Goal: Task Accomplishment & Management: Use online tool/utility

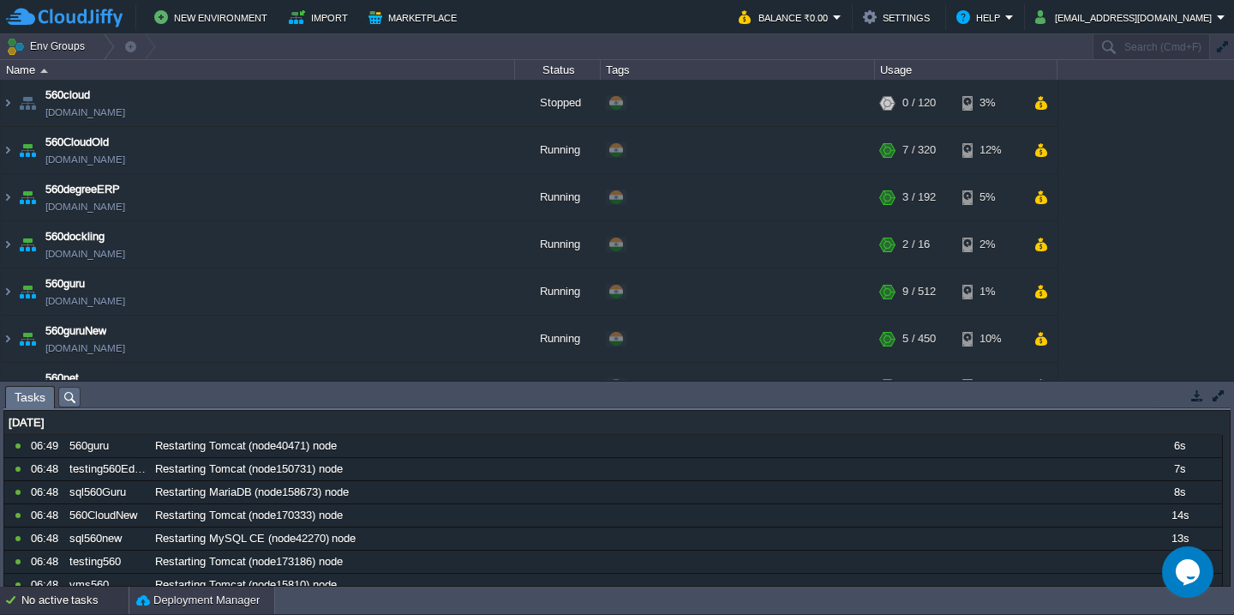
click at [196, 599] on button "Deployment Manager" at bounding box center [197, 599] width 123 height 17
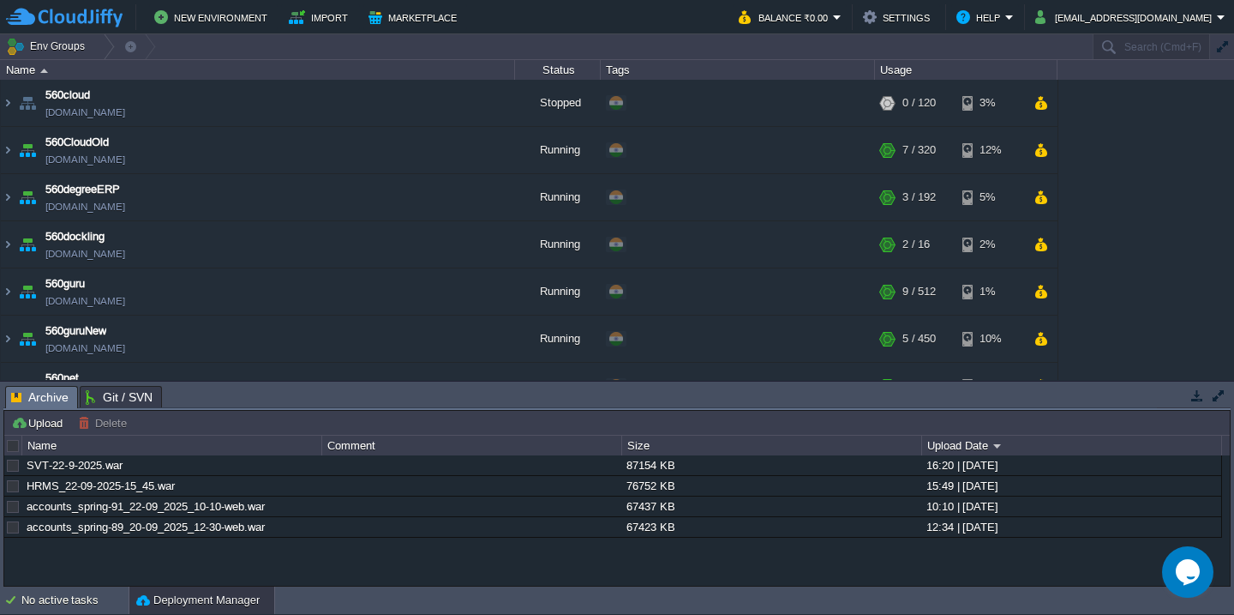
click at [196, 599] on button "Deployment Manager" at bounding box center [197, 599] width 123 height 17
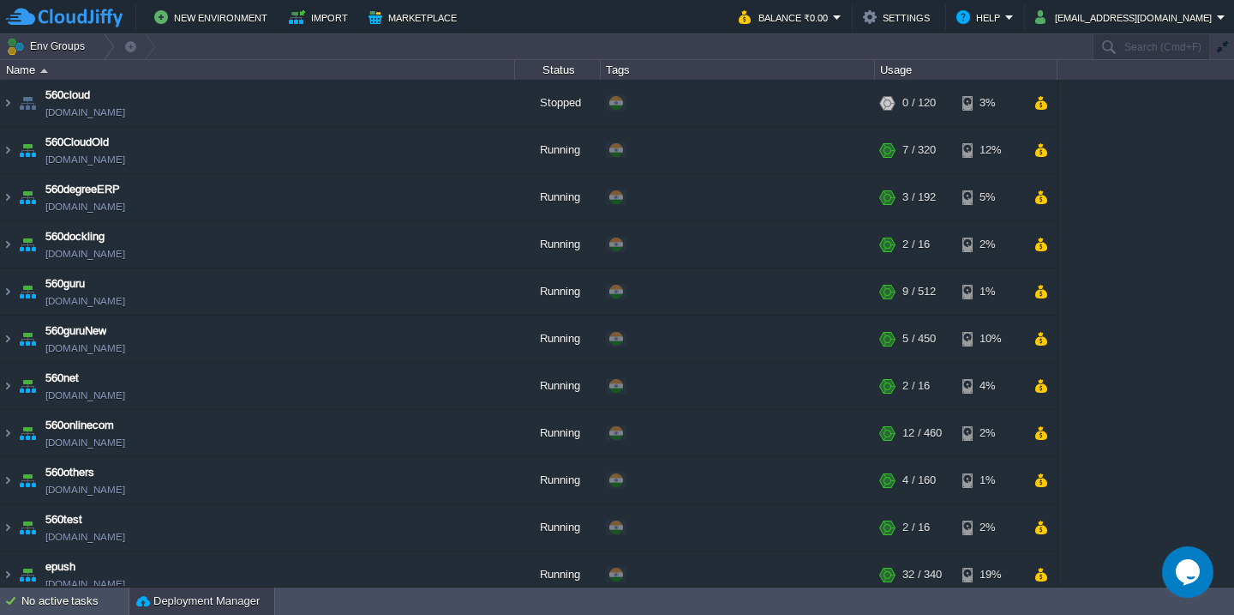
click at [196, 599] on button "Deployment Manager" at bounding box center [197, 600] width 123 height 17
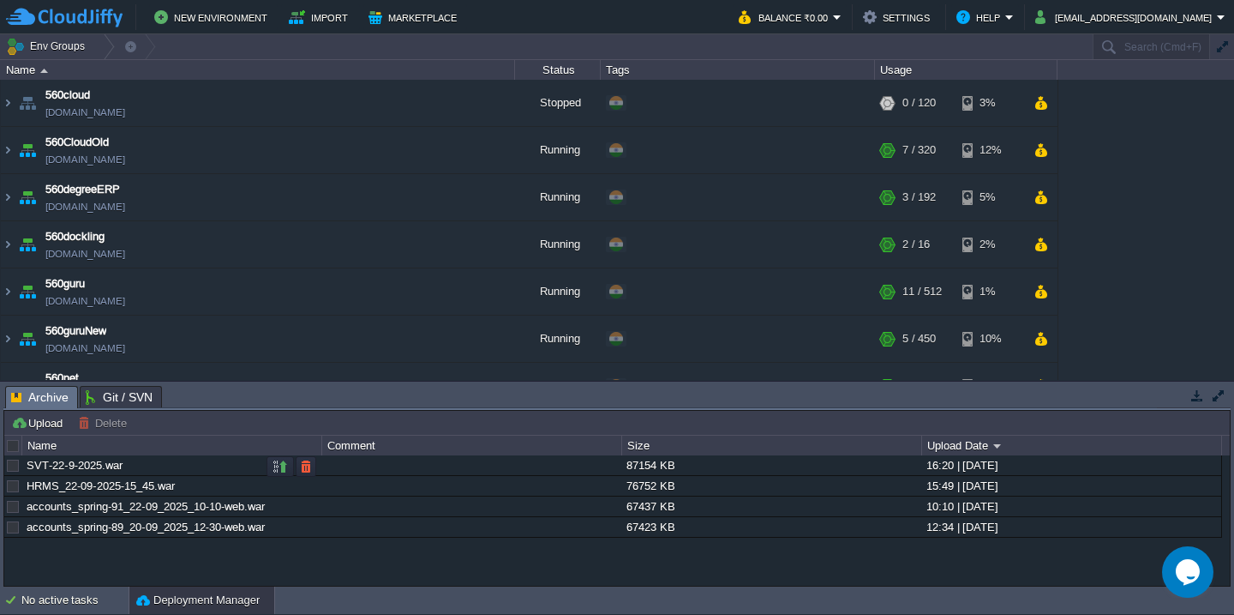
click at [12, 471] on div at bounding box center [12, 465] width 15 height 15
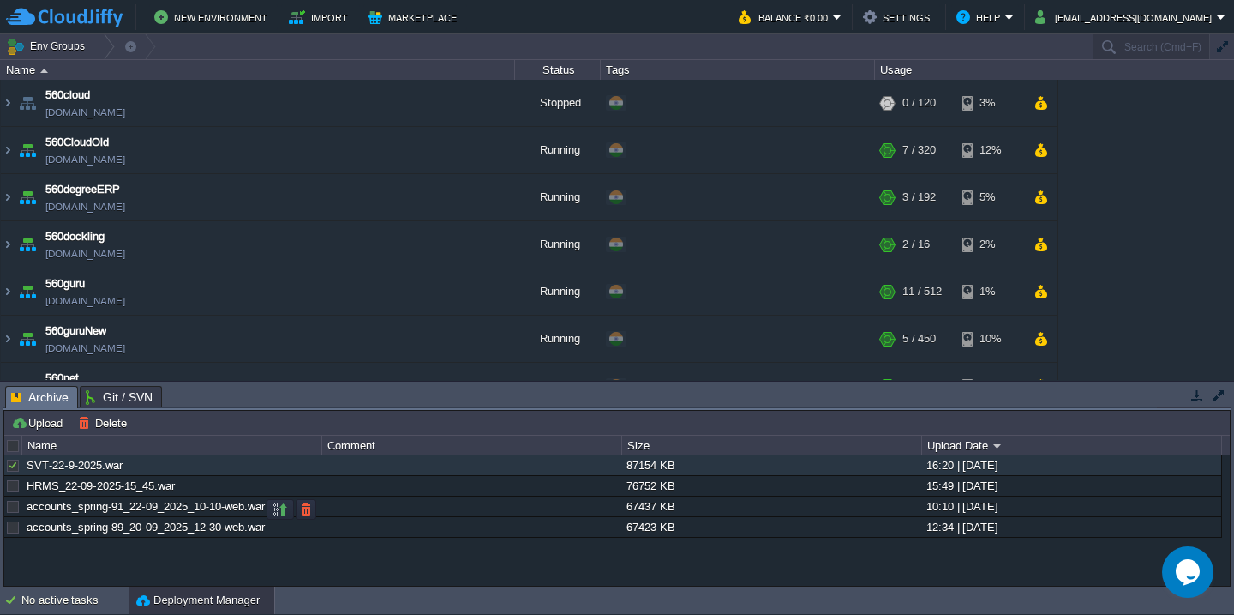
click at [10, 514] on div at bounding box center [12, 506] width 15 height 15
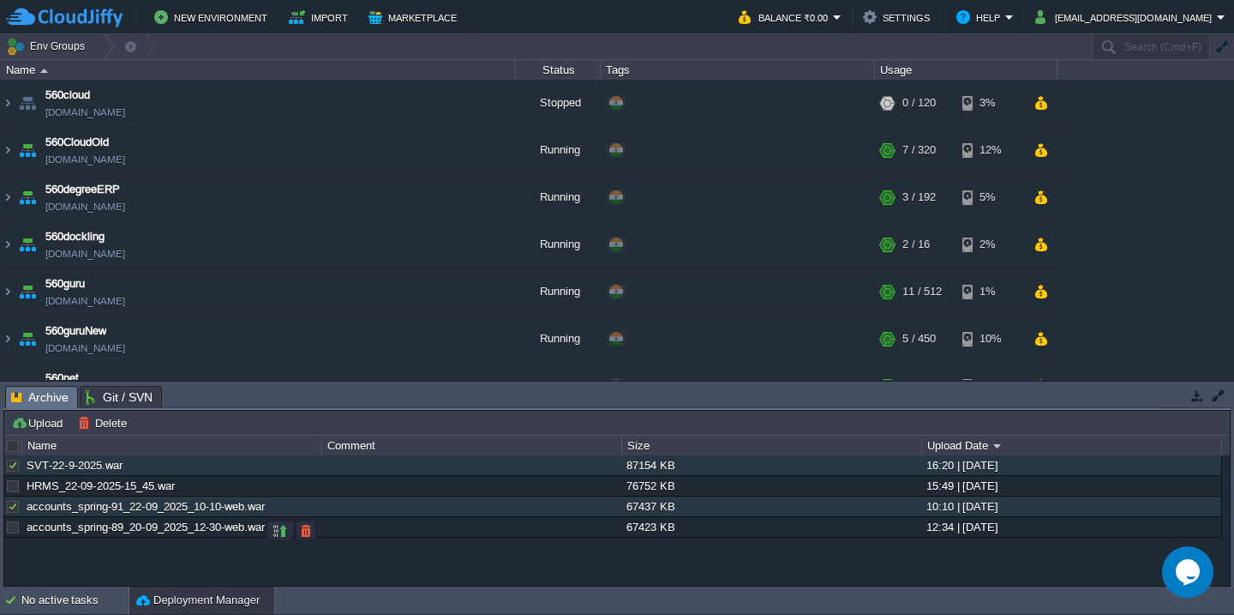
click at [10, 533] on div at bounding box center [12, 526] width 15 height 15
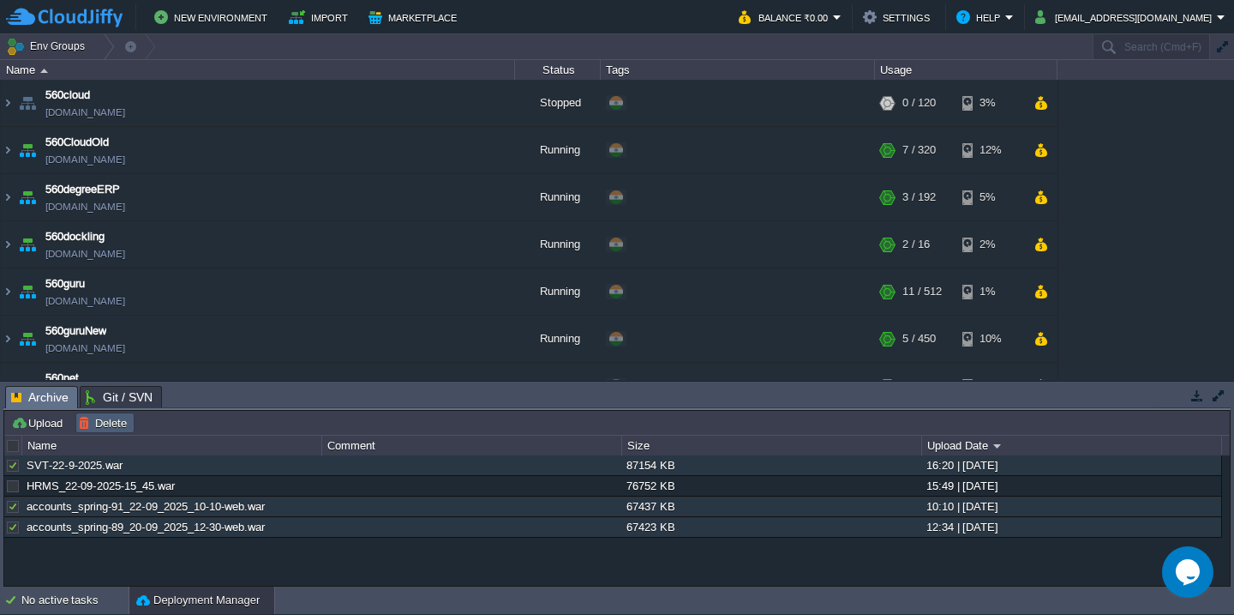
click at [95, 417] on button "Delete" at bounding box center [105, 422] width 54 height 15
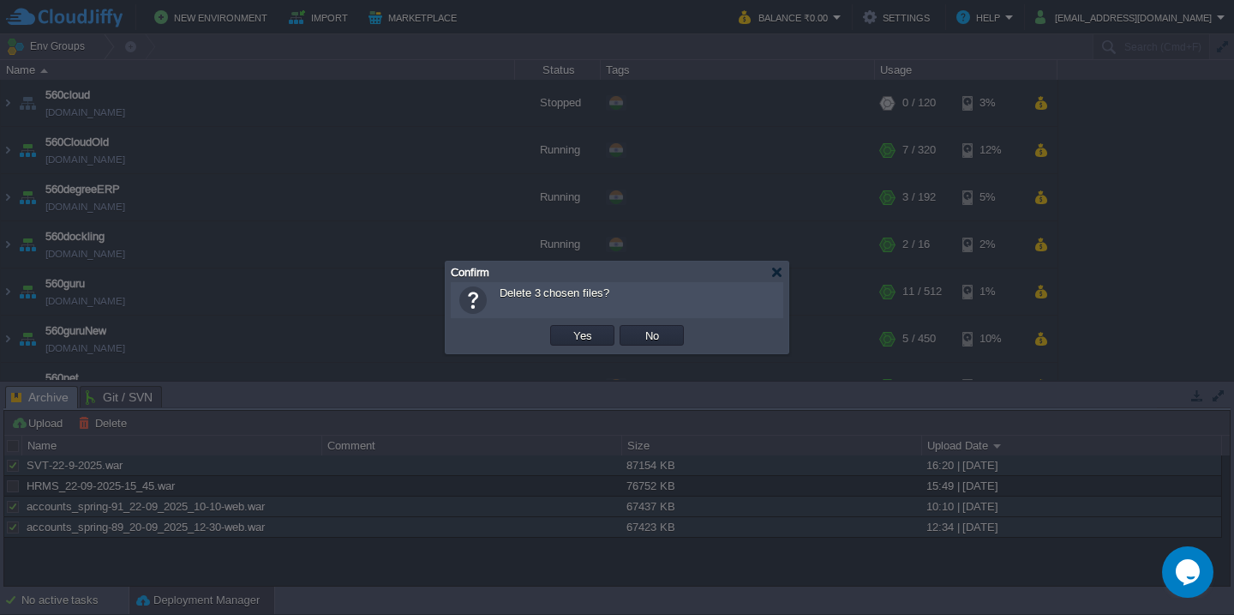
click at [568, 327] on button "Yes" at bounding box center [582, 334] width 29 height 15
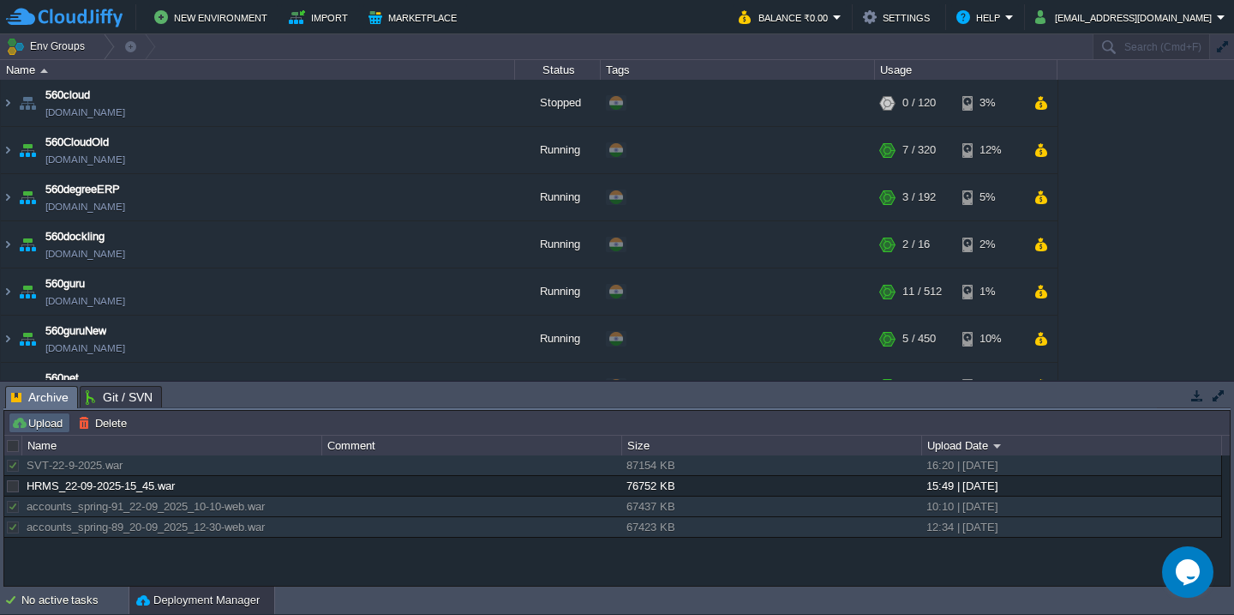
click at [45, 424] on button "Upload" at bounding box center [39, 422] width 57 height 15
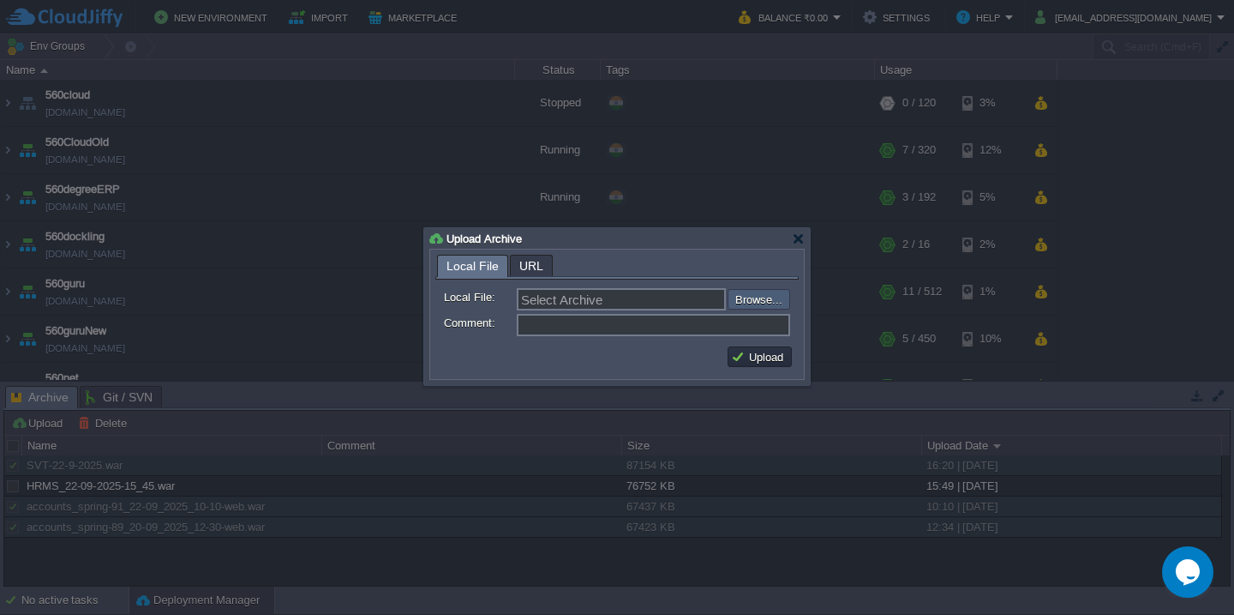
click at [757, 300] on input "file" at bounding box center [681, 299] width 217 height 21
type input "C:\fakepath\HRMS_22-09-2025-21_00.war"
type input "HRMS_22-09-2025-21_00.war"
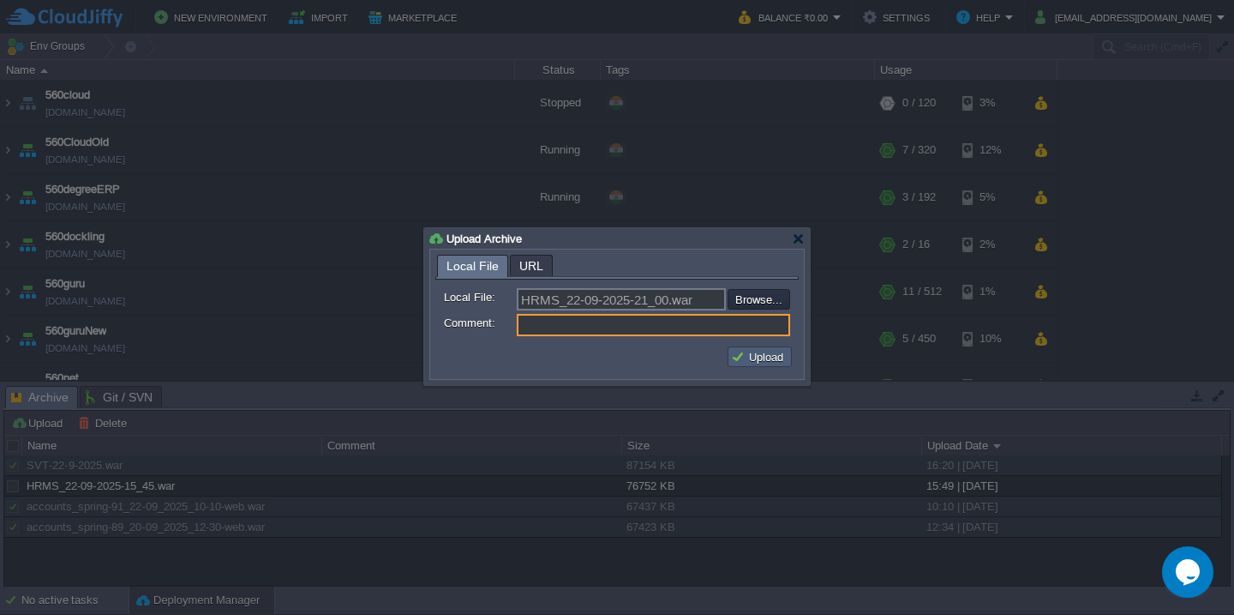
click at [751, 353] on button "Upload" at bounding box center [759, 356] width 57 height 15
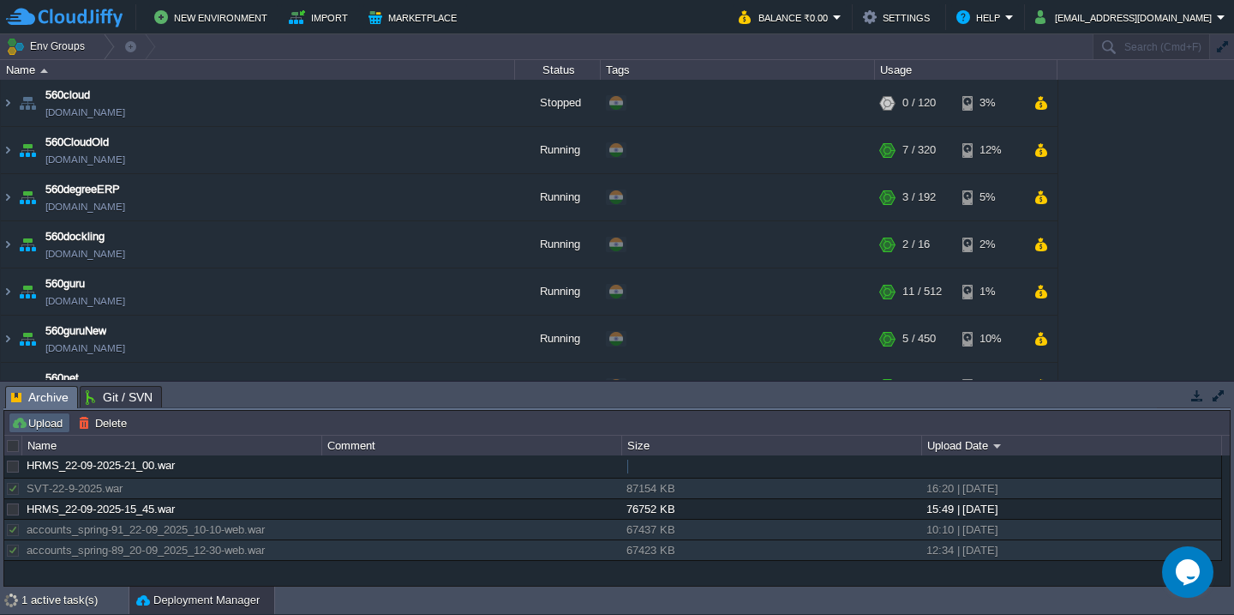
click at [19, 426] on button "Upload" at bounding box center [39, 422] width 57 height 15
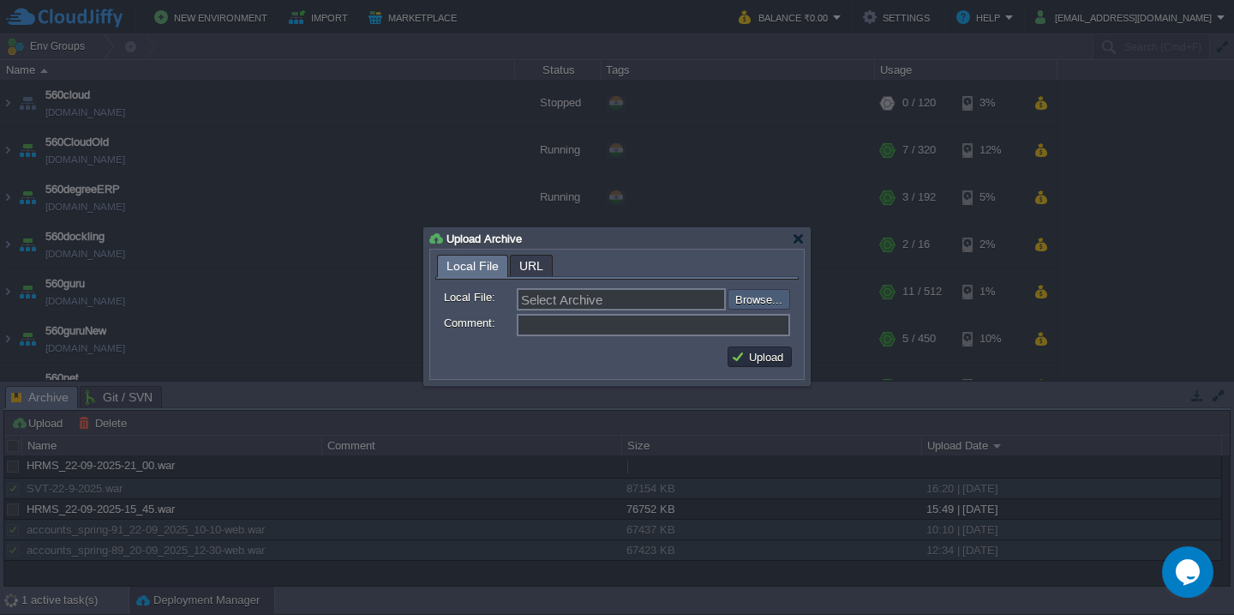
click at [748, 302] on input "file" at bounding box center [681, 299] width 217 height 21
type input "C:\fakepath\HRMSAPI_22-09-2025-21_00.war"
type input "HRMSAPI_22-09-2025-21_00.war"
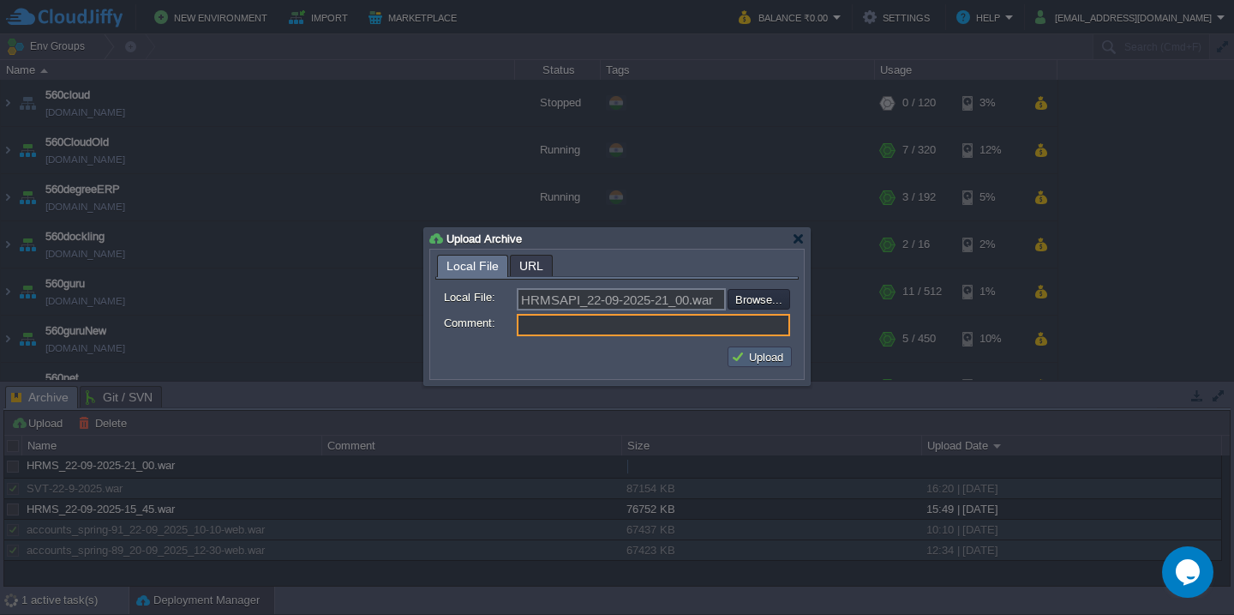
click at [767, 363] on button "Upload" at bounding box center [759, 356] width 57 height 15
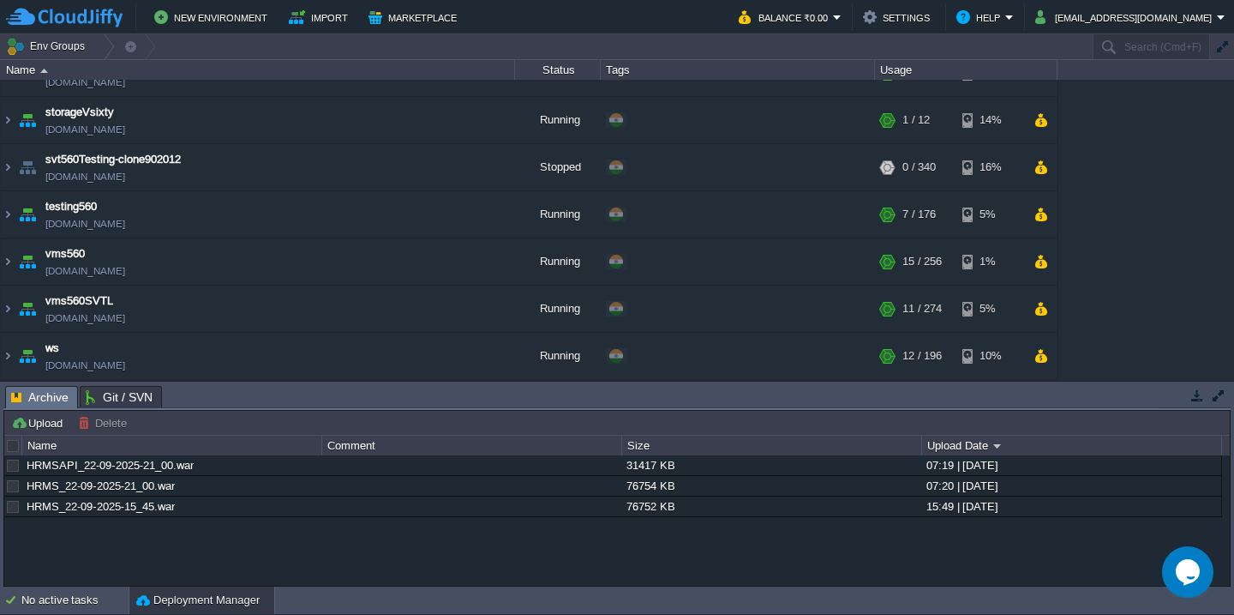
scroll to position [972, 0]
click at [250, 376] on td "ws [DOMAIN_NAME]" at bounding box center [258, 356] width 514 height 47
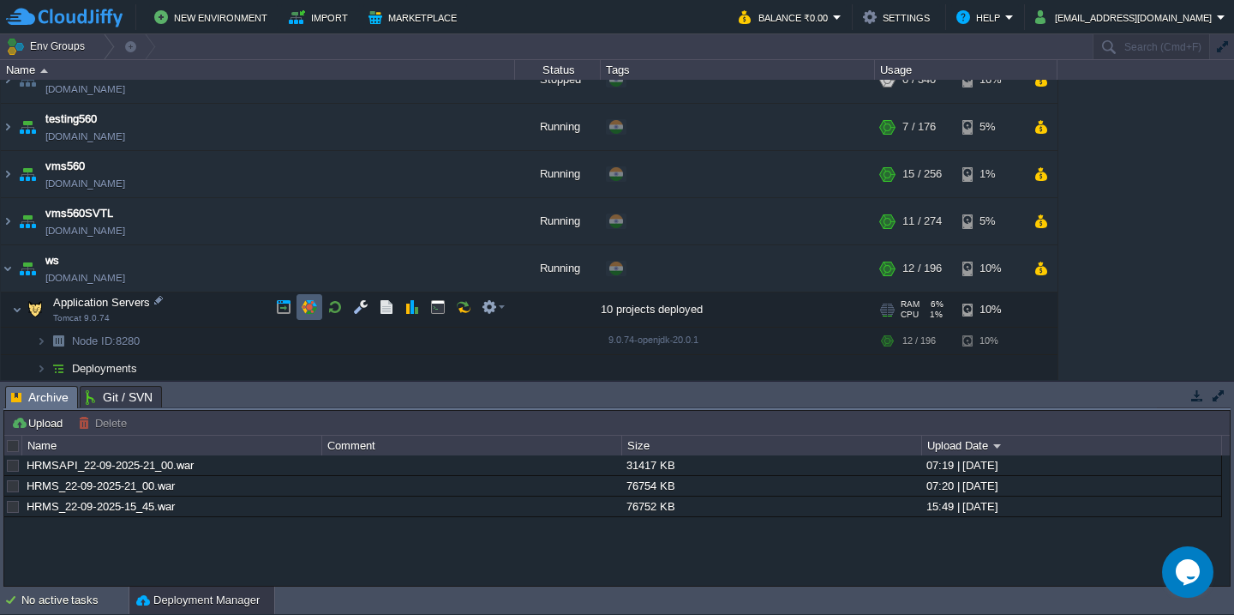
click at [313, 308] on button "button" at bounding box center [309, 306] width 15 height 15
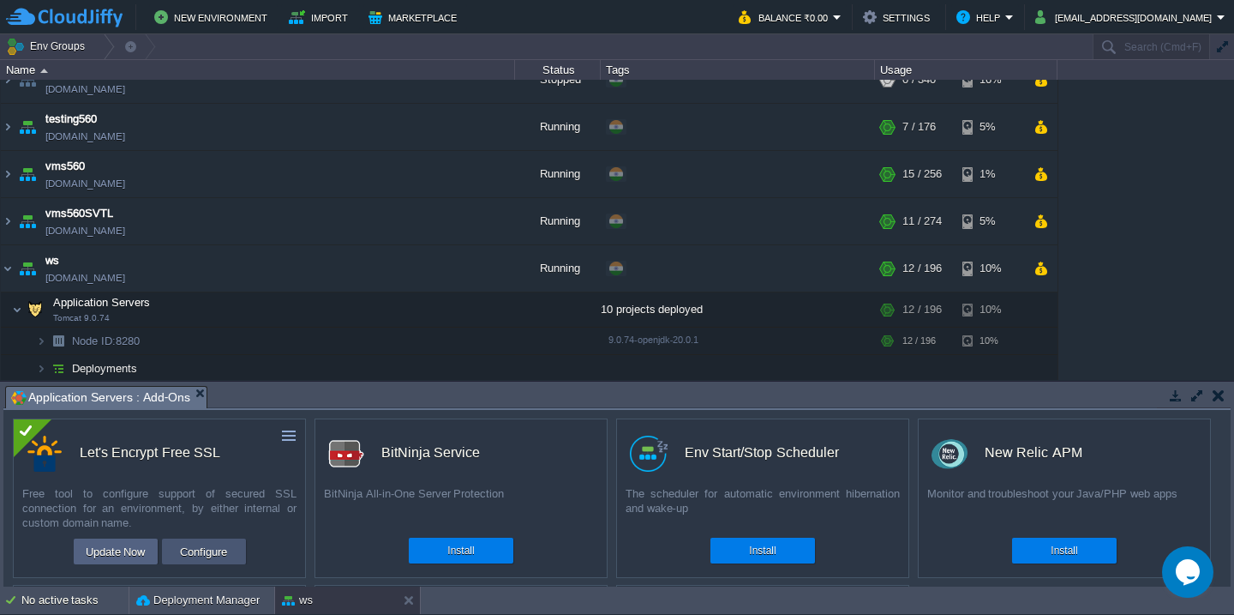
click at [204, 560] on button "Configure" at bounding box center [203, 551] width 57 height 21
click at [1110, 51] on input "Search (Cmd+F)" at bounding box center [1151, 46] width 117 height 25
paste input "[TECHNICAL_ID]"
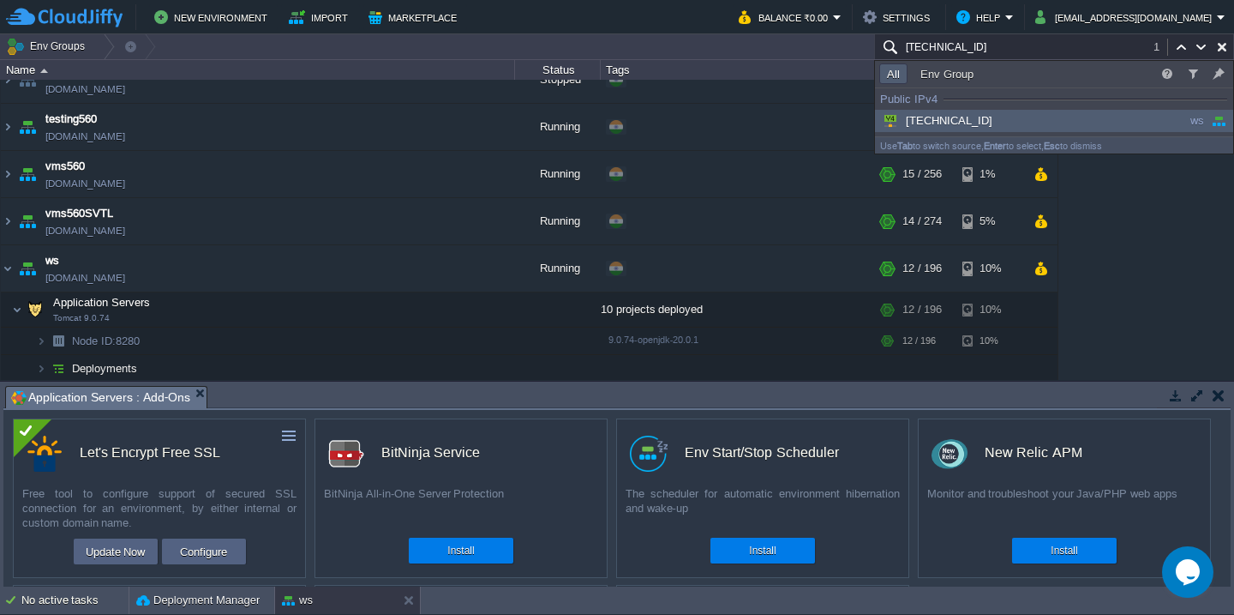
type input "[TECHNICAL_ID]"
click at [1020, 125] on div "[TECHNICAL_ID]" at bounding box center [993, 120] width 229 height 19
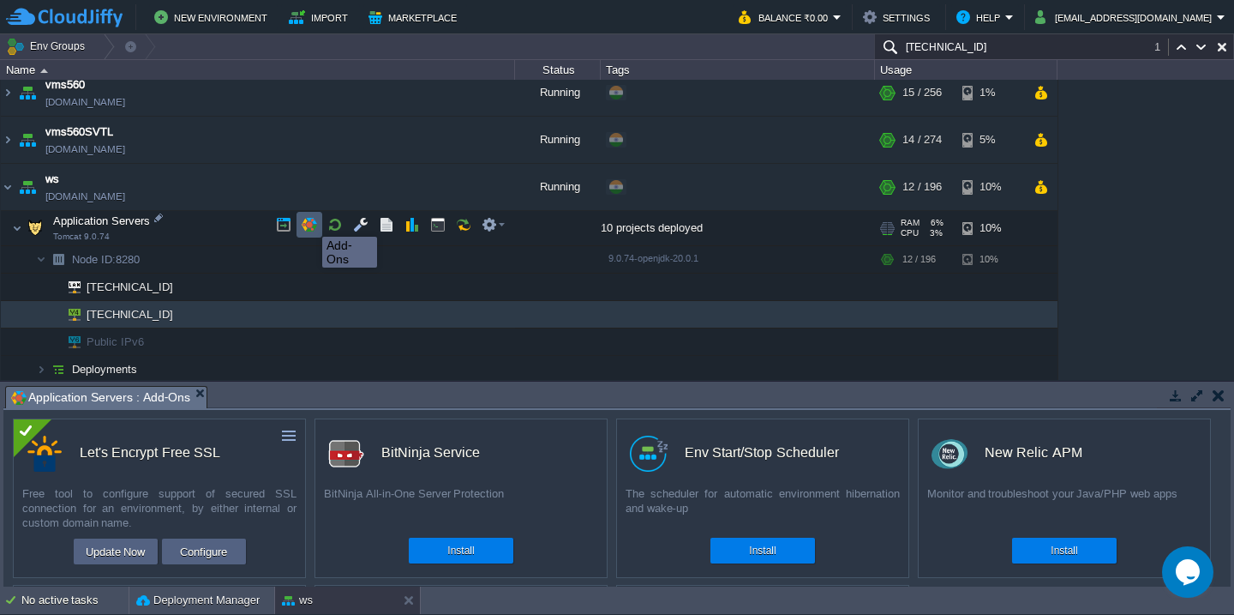
click at [309, 221] on button "button" at bounding box center [309, 224] width 15 height 15
click at [198, 549] on button "Configure" at bounding box center [203, 551] width 57 height 21
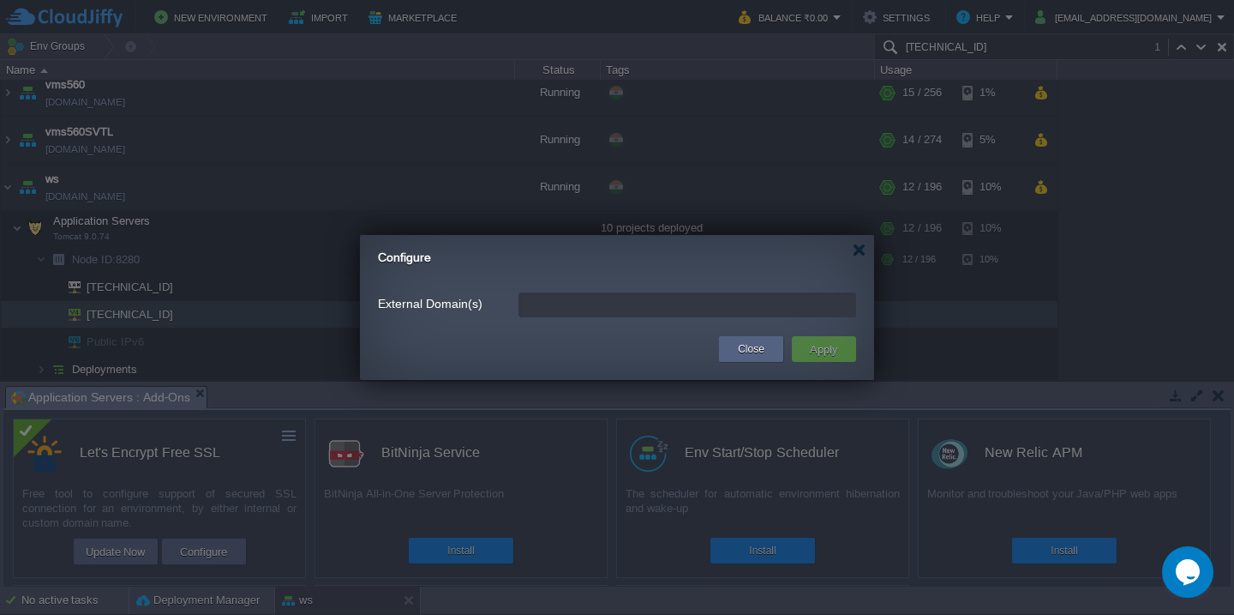
click at [639, 302] on input "External Domain(s)" at bounding box center [688, 304] width 338 height 25
paste input "[DOMAIN_NAME]"
type input "[DOMAIN_NAME],[DOMAIN_NAME]"
click at [815, 340] on button "Apply" at bounding box center [824, 349] width 39 height 21
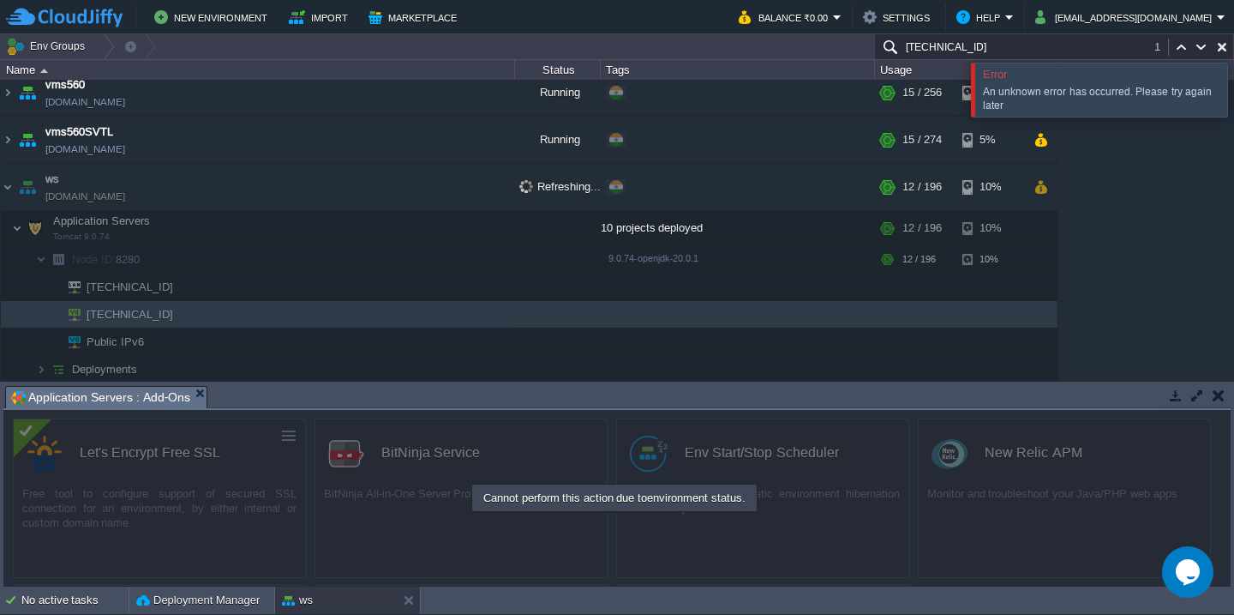
scroll to position [969, 0]
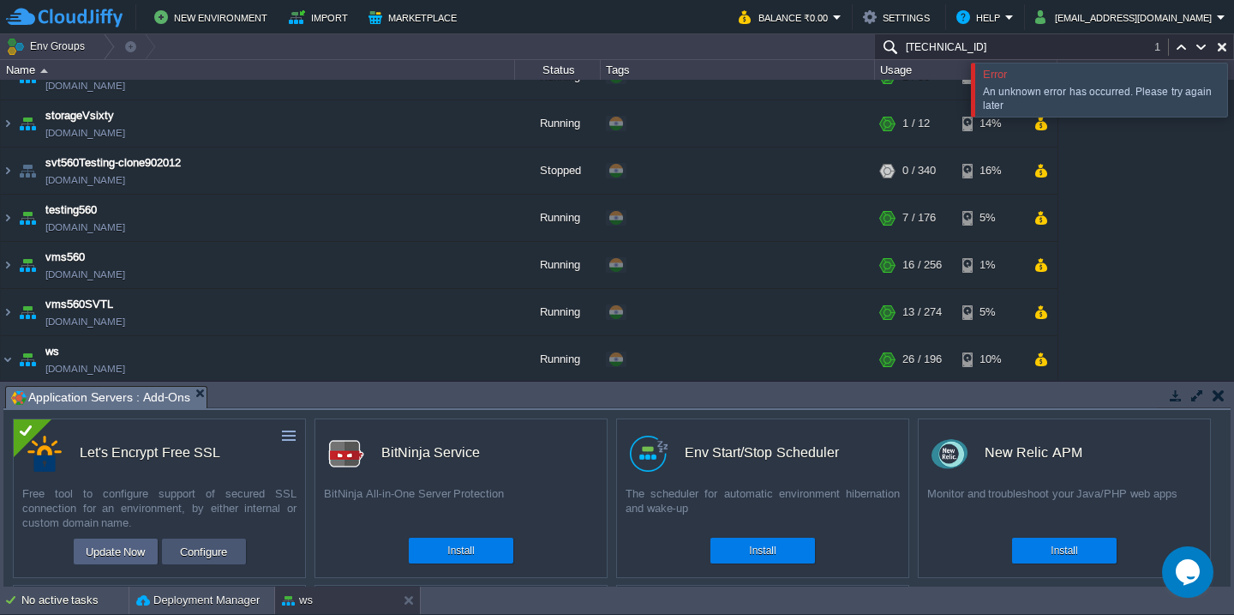
click at [197, 546] on button "Configure" at bounding box center [203, 551] width 57 height 21
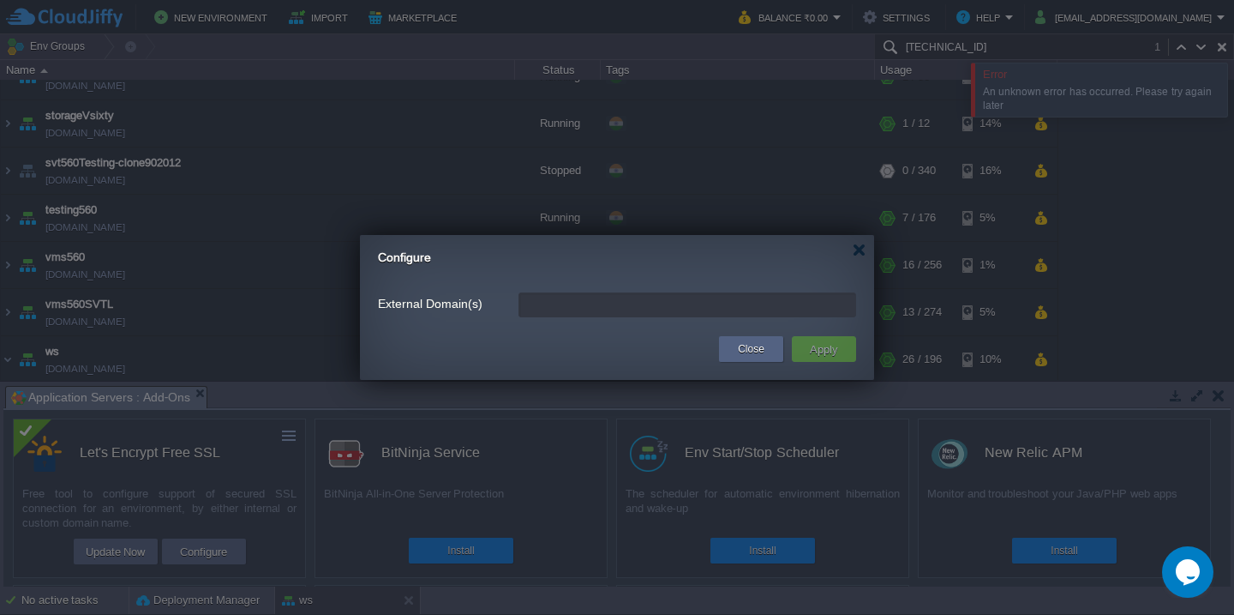
click at [605, 305] on input "External Domain(s)" at bounding box center [688, 304] width 338 height 25
paste input "[DOMAIN_NAME]"
type input "[DOMAIN_NAME],[DOMAIN_NAME]"
click at [812, 351] on button "Apply" at bounding box center [824, 349] width 39 height 21
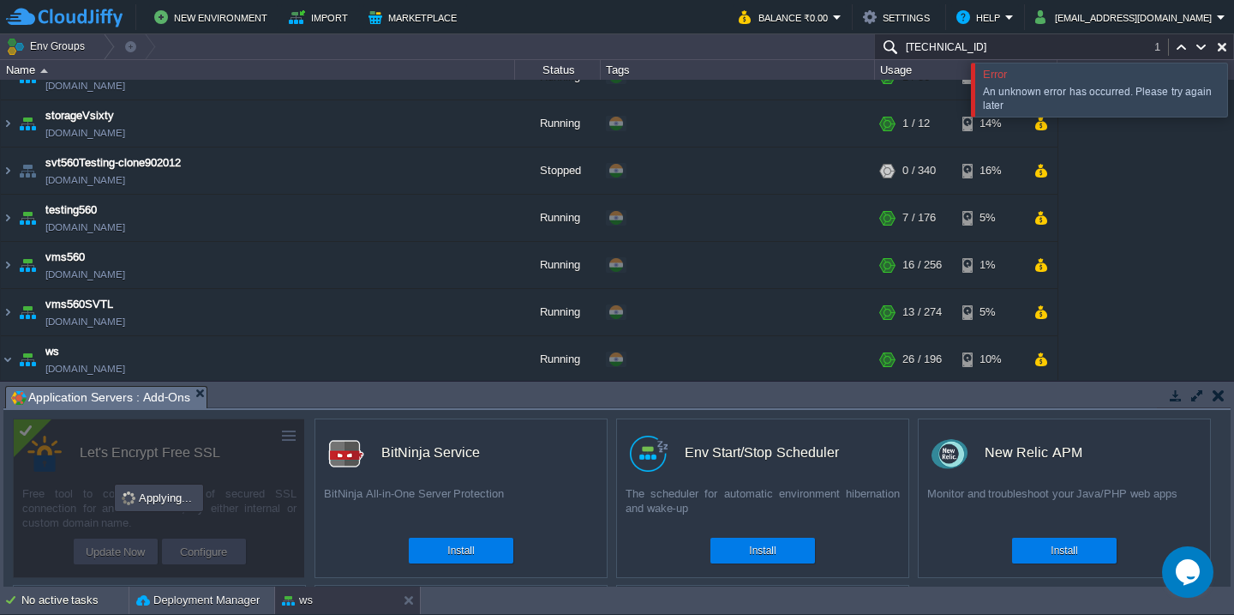
click at [1233, 99] on div at bounding box center [1255, 89] width 0 height 53
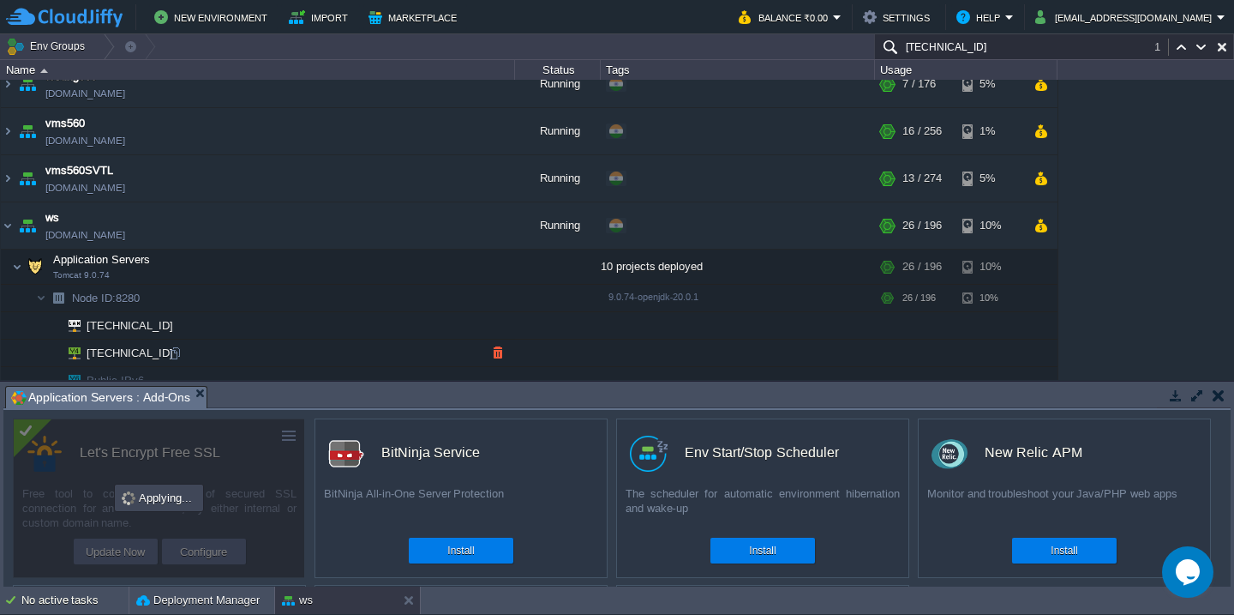
scroll to position [1143, 0]
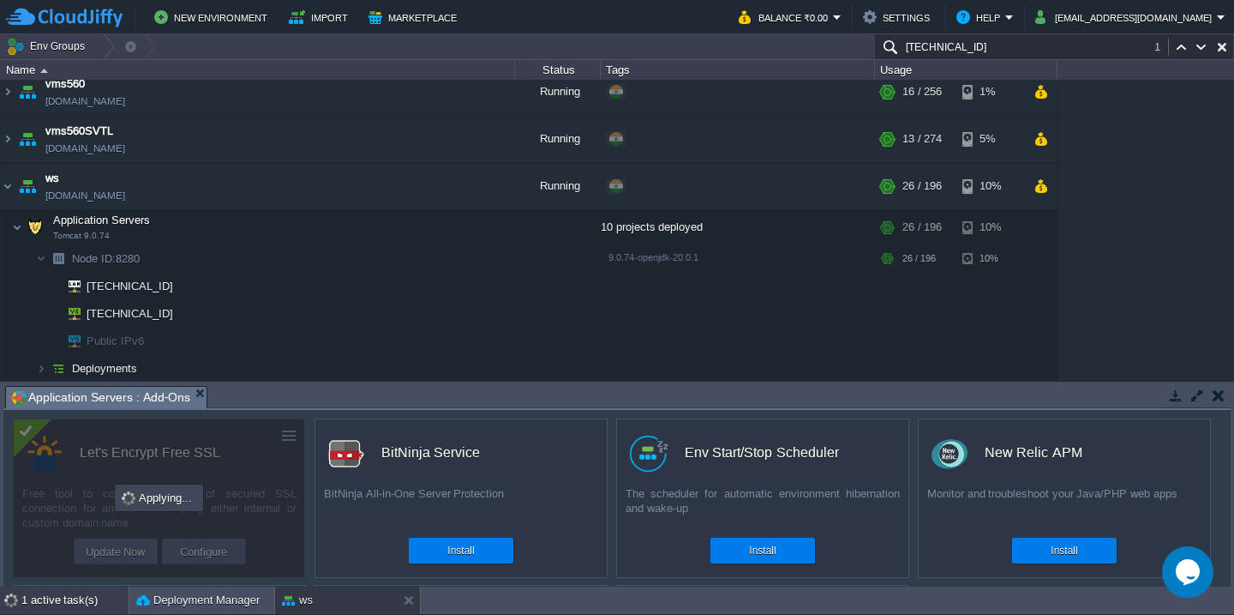
click at [77, 597] on div "1 active task(s)" at bounding box center [74, 599] width 107 height 27
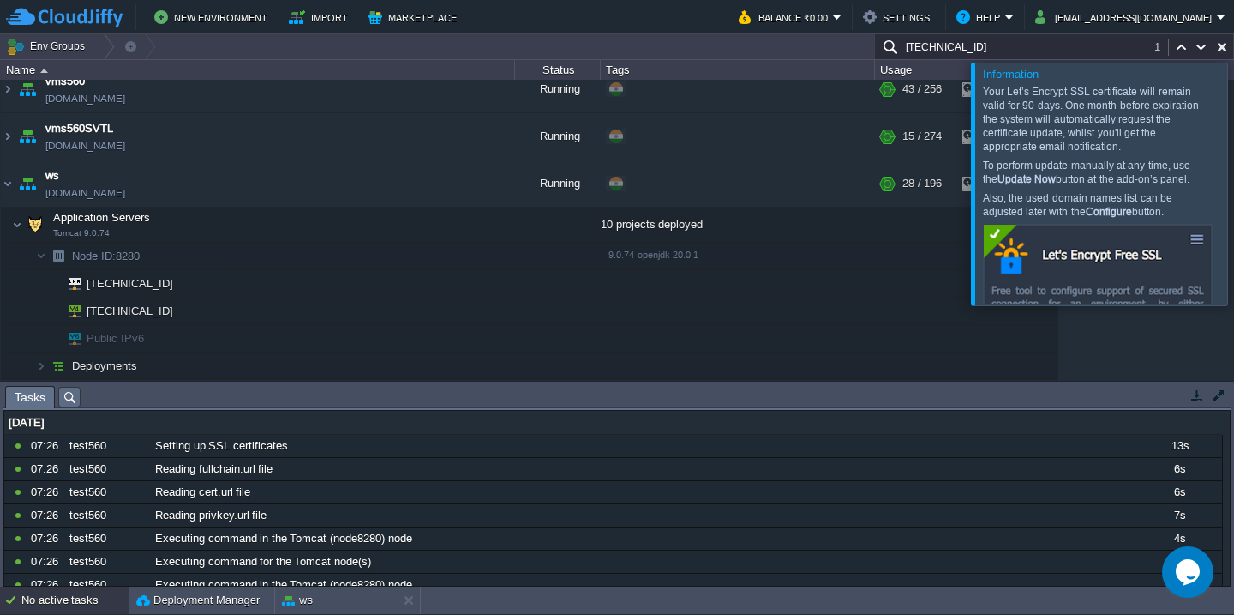
scroll to position [970, 0]
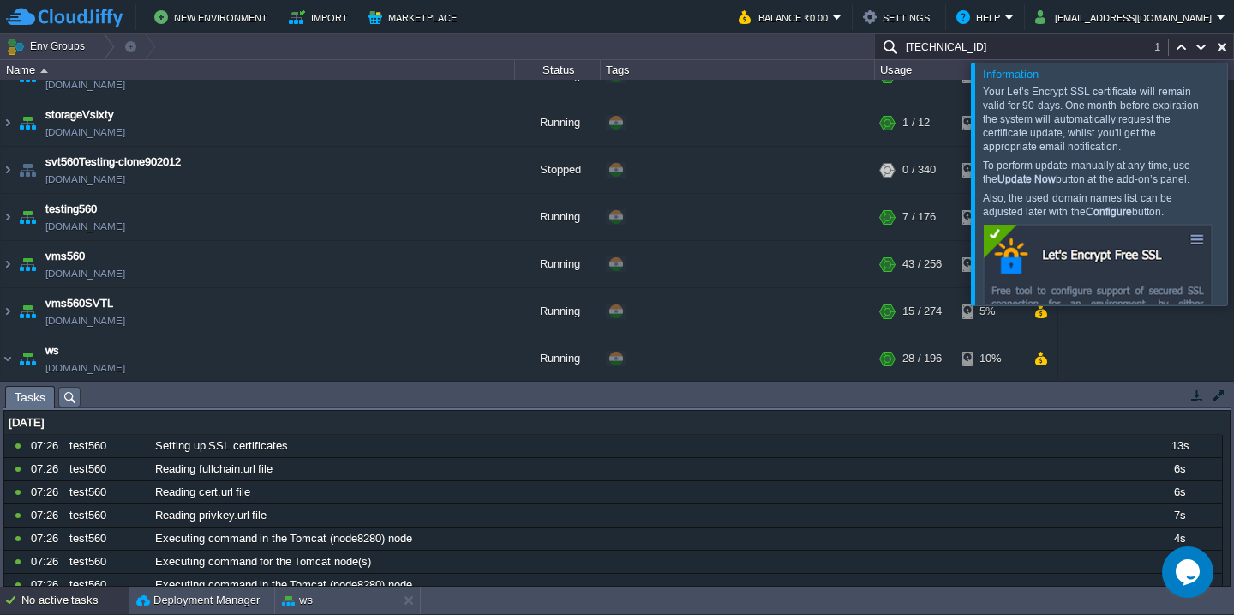
click at [1233, 117] on div at bounding box center [1255, 184] width 0 height 242
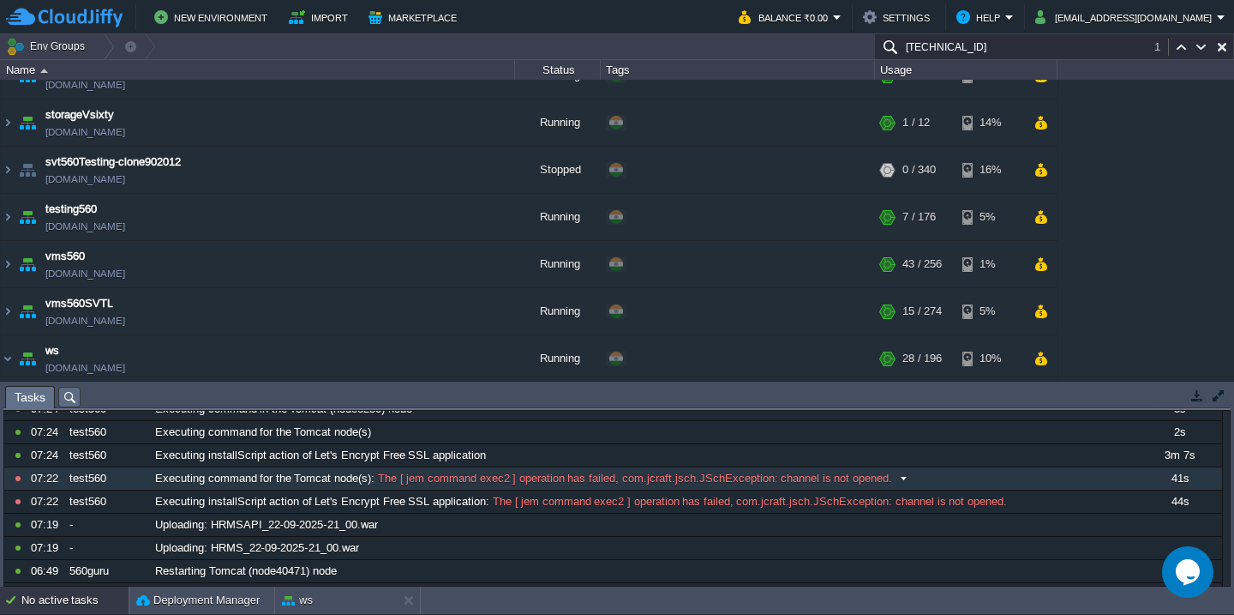
scroll to position [453, 0]
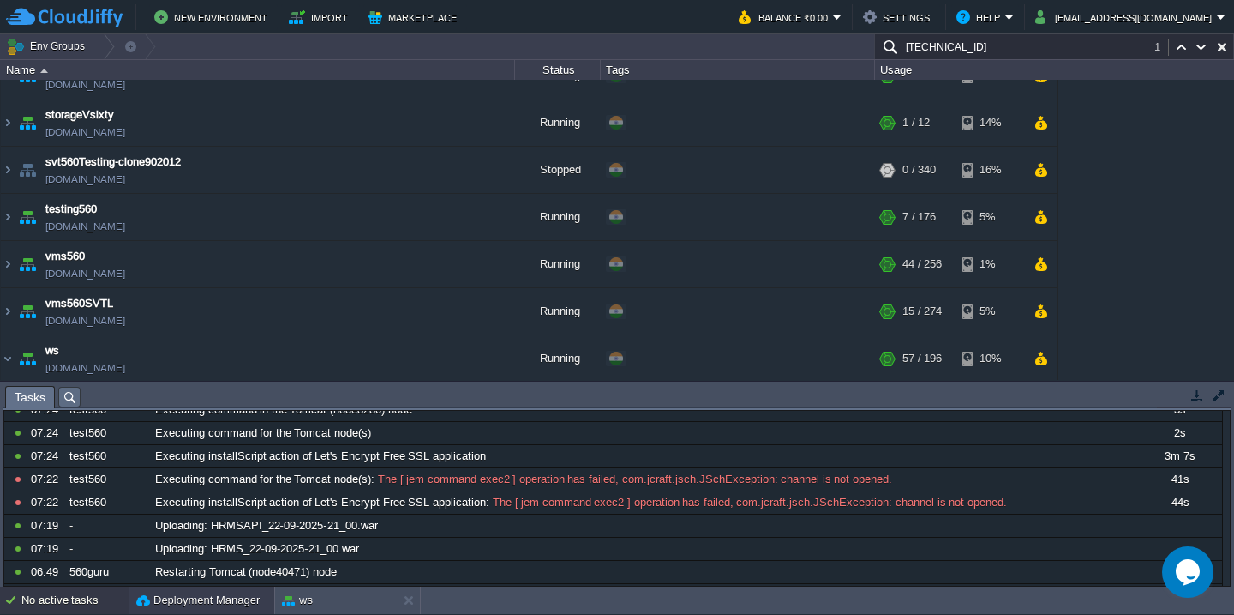
click at [169, 604] on button "Deployment Manager" at bounding box center [197, 599] width 123 height 17
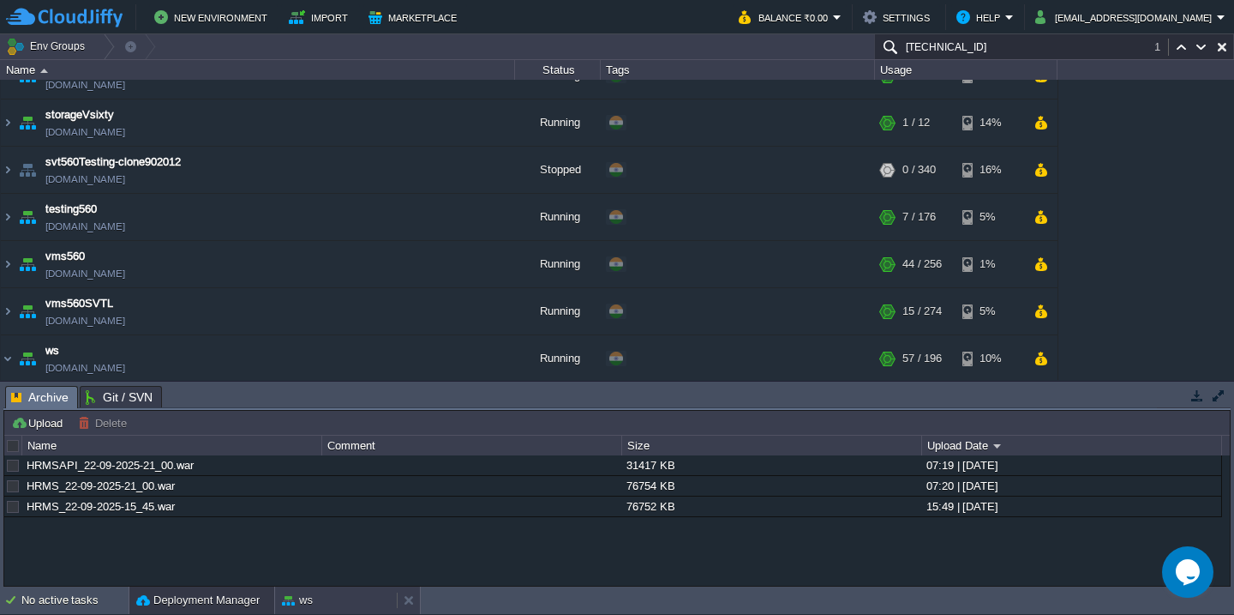
click at [303, 596] on button "ws" at bounding box center [297, 599] width 31 height 17
